Goal: Contribute content: Contribute content

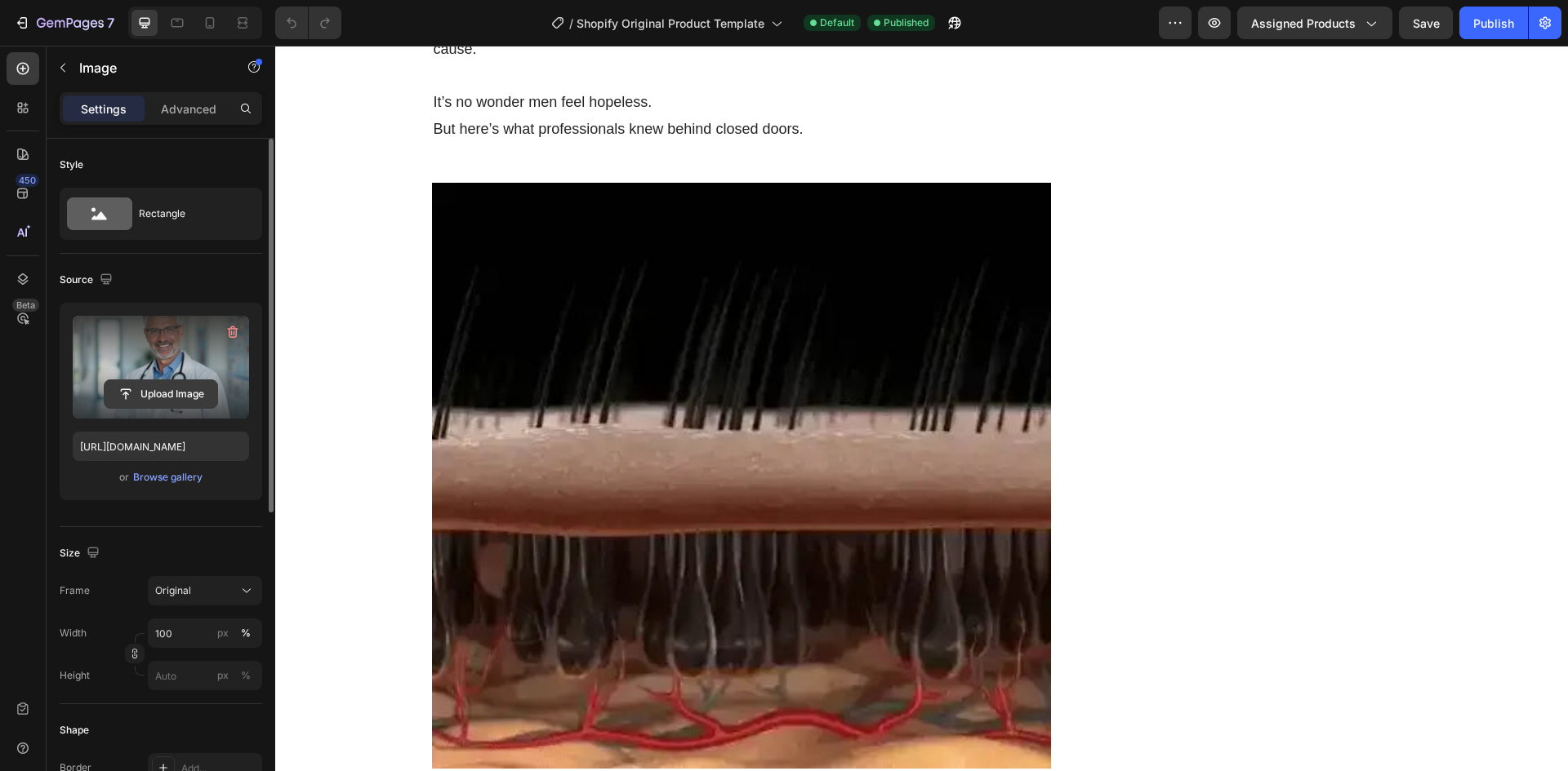
click at [152, 391] on input "file" at bounding box center [161, 394] width 113 height 28
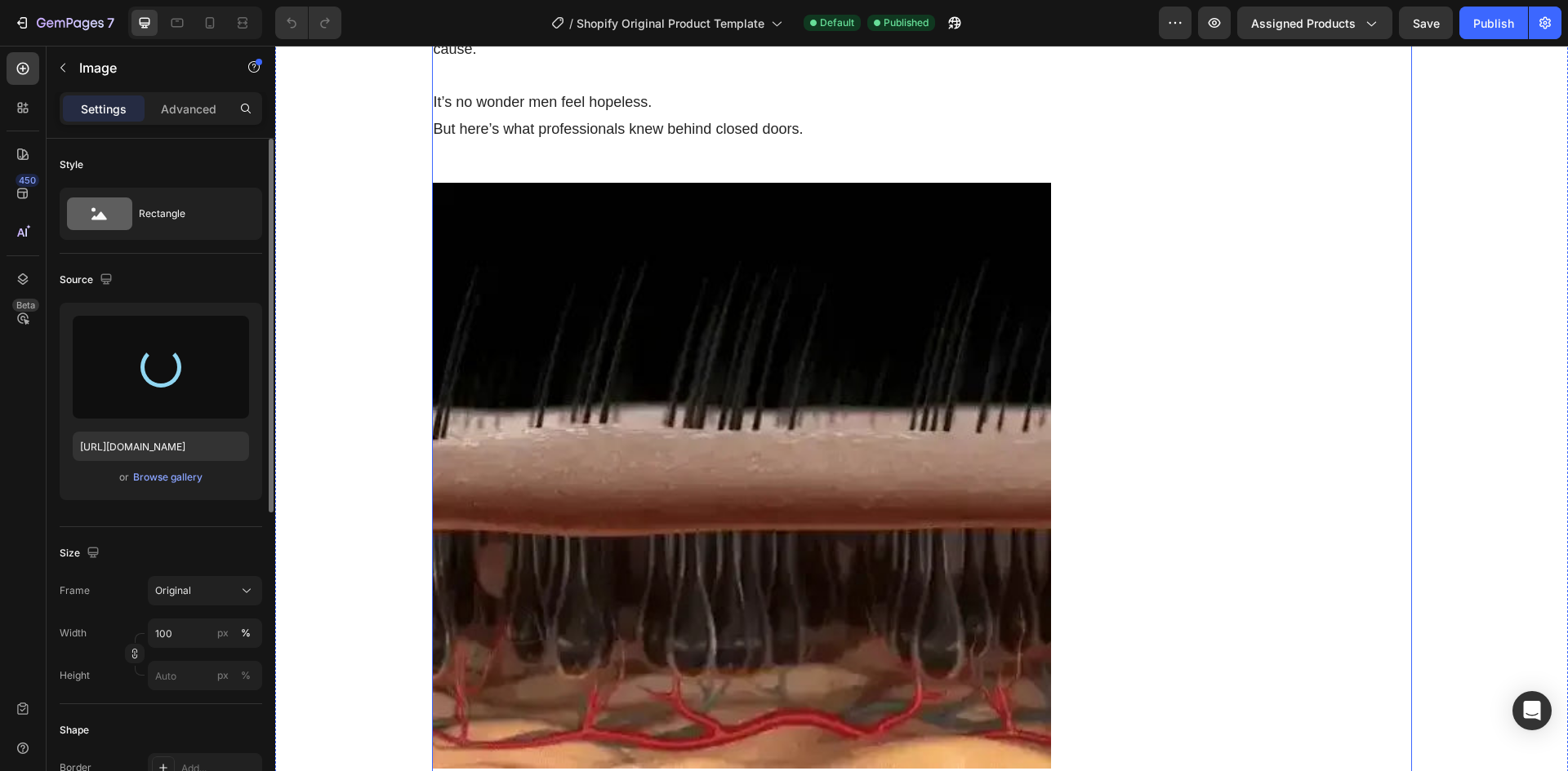
type input "[URL][DOMAIN_NAME]"
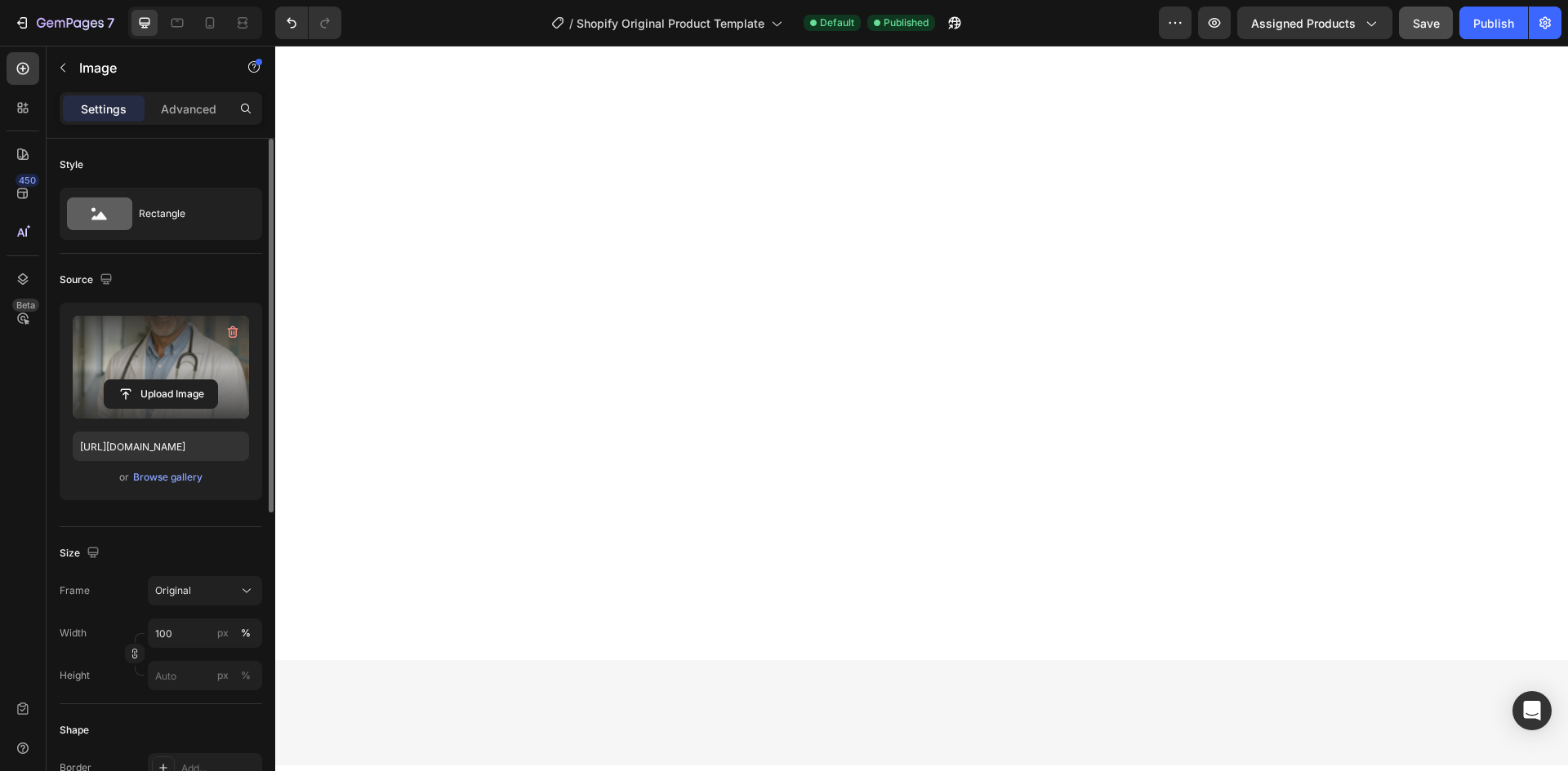
scroll to position [10119, 0]
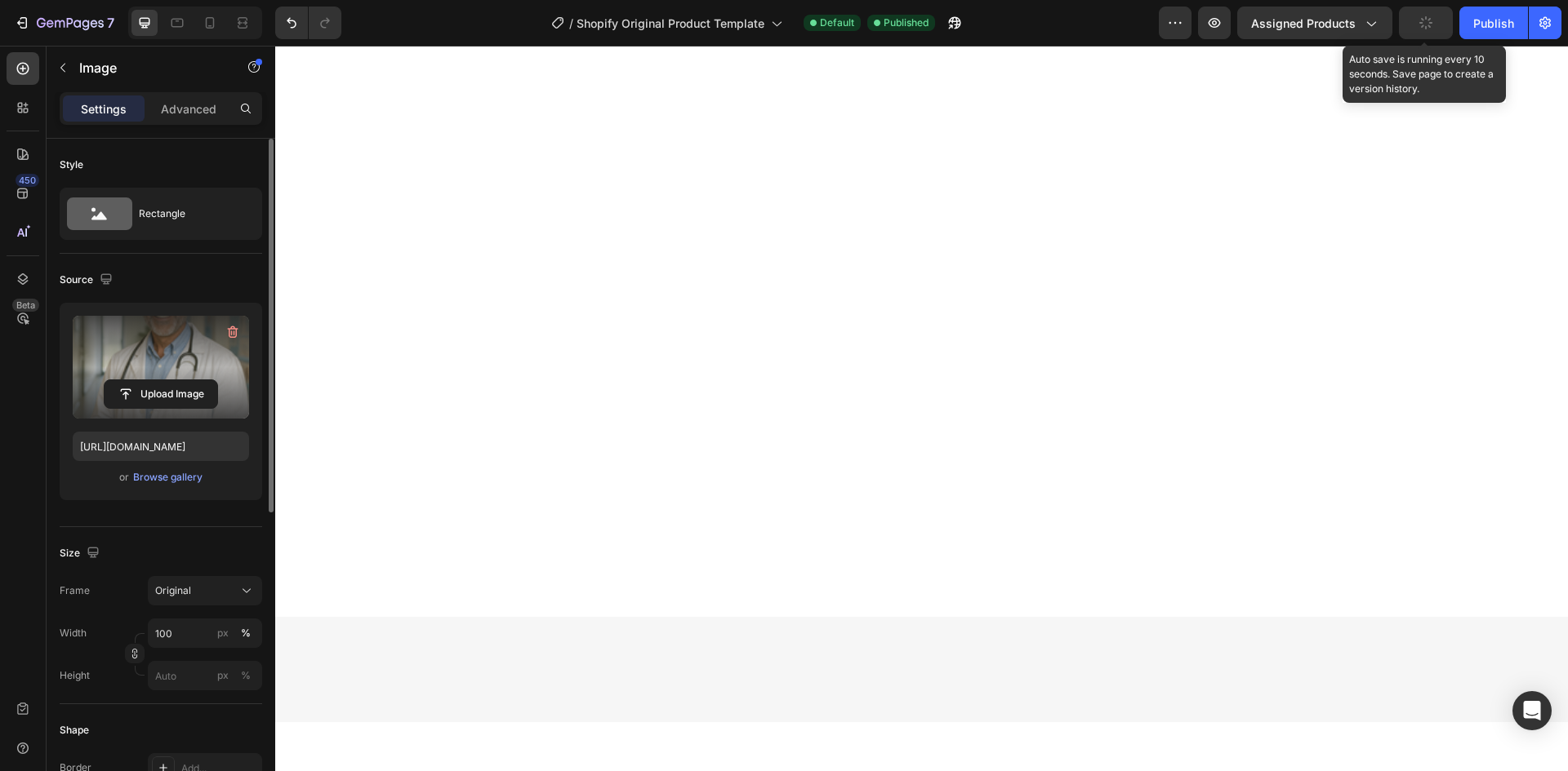
click at [1418, 25] on button "button" at bounding box center [1426, 22] width 54 height 32
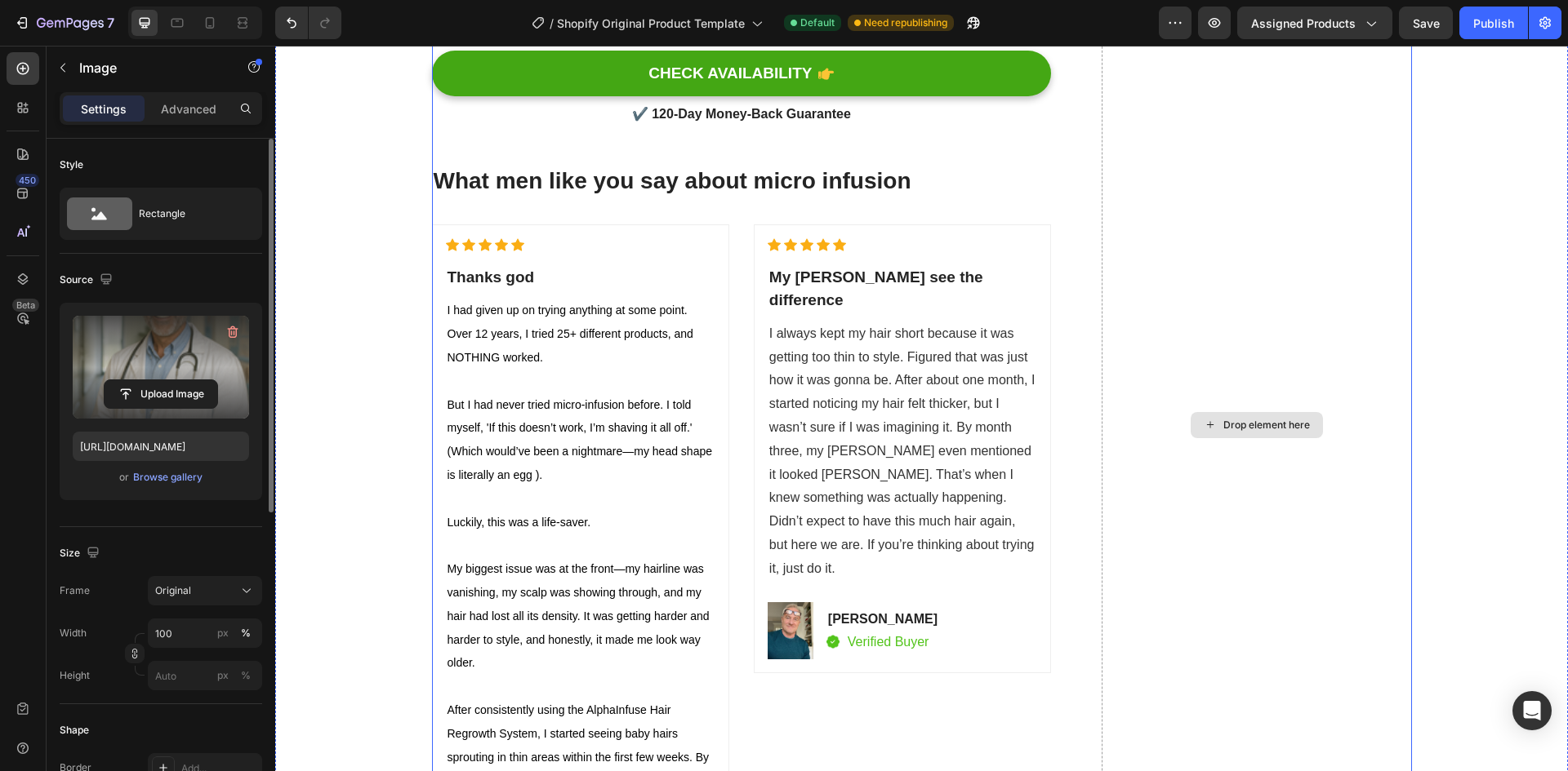
scroll to position [14117, 0]
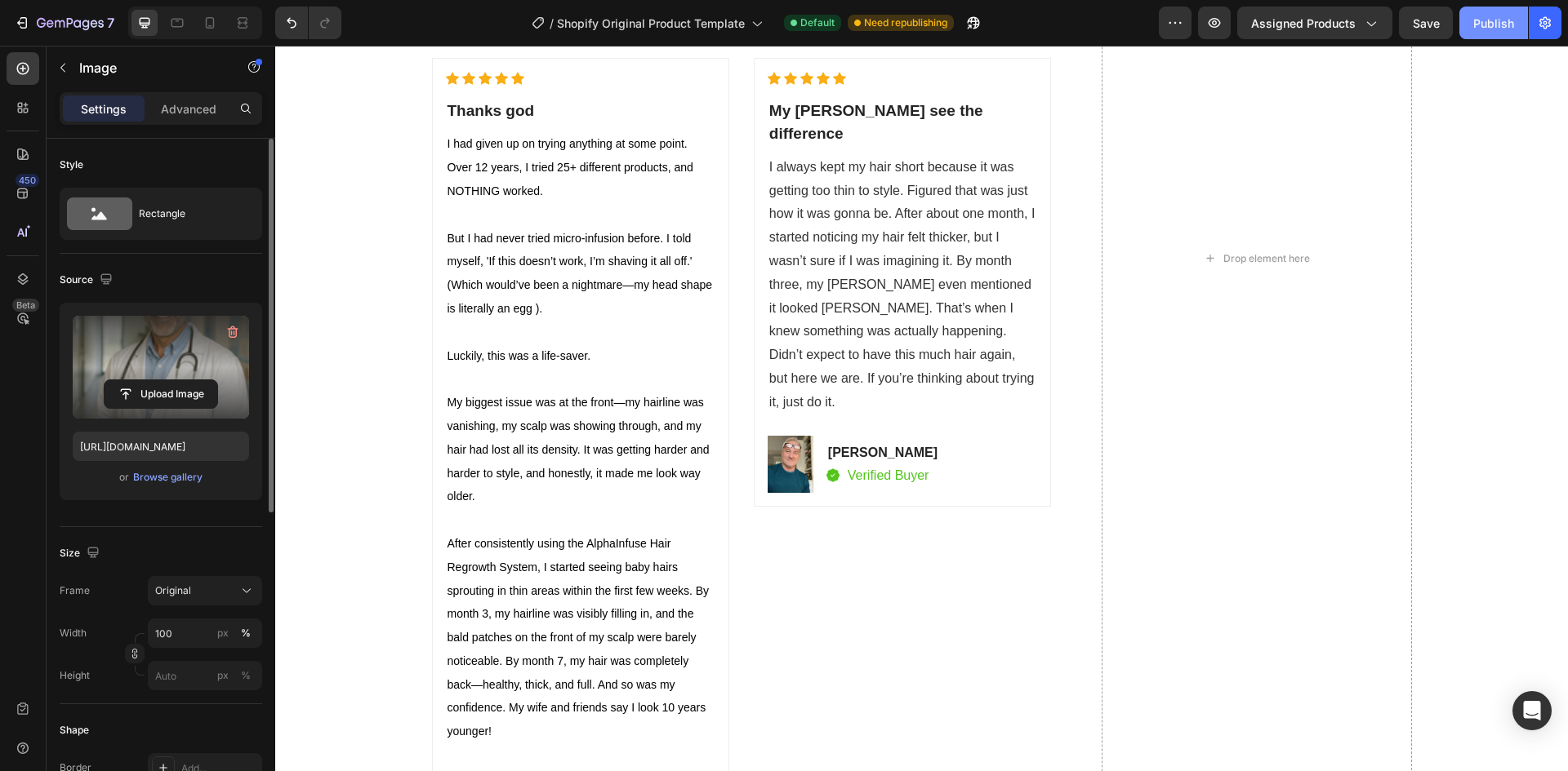
click at [1488, 16] on div "Publish" at bounding box center [1494, 22] width 41 height 17
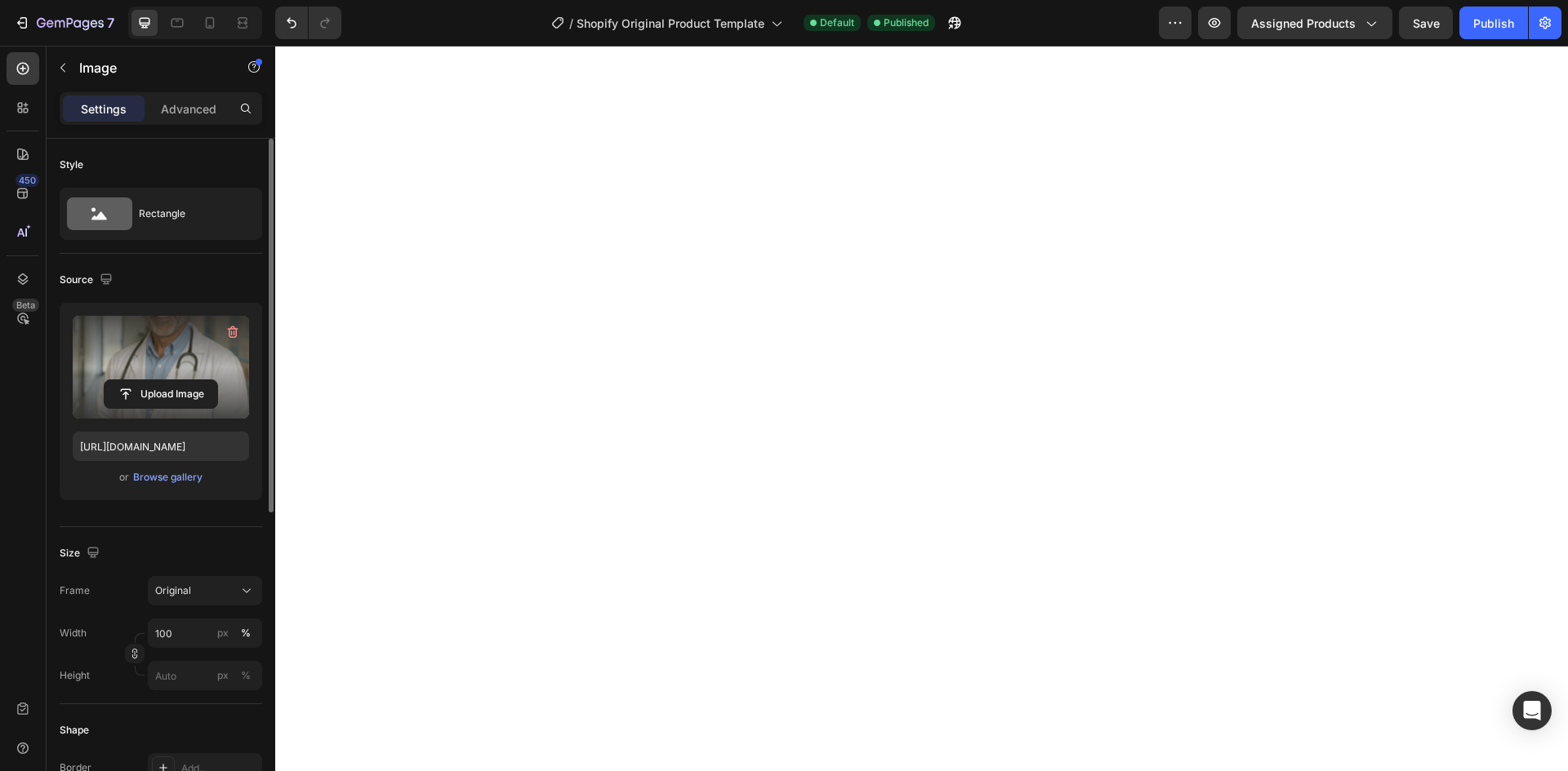
scroll to position [9629, 0]
click at [172, 388] on input "file" at bounding box center [161, 394] width 113 height 28
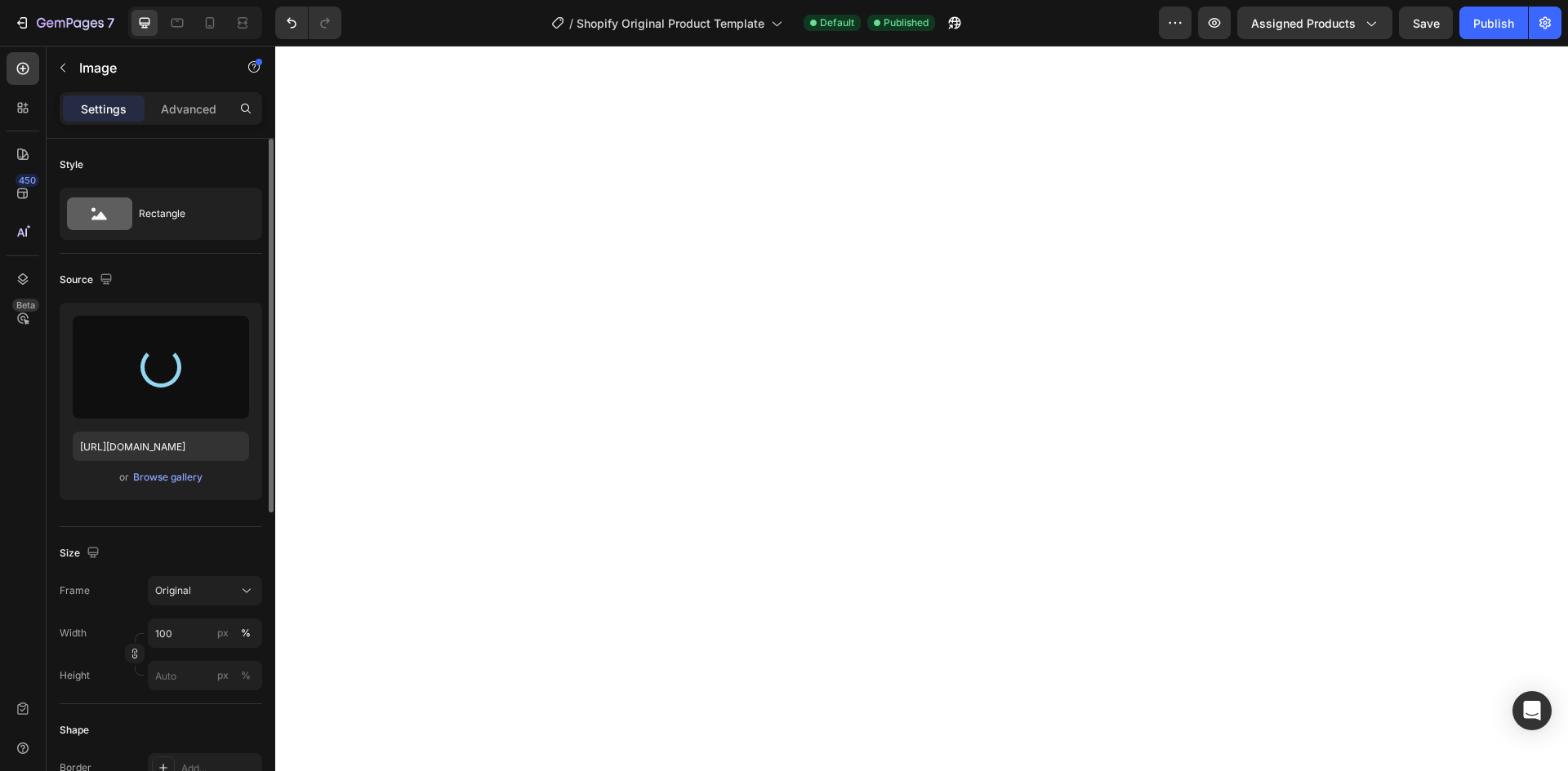
type input "[URL][DOMAIN_NAME]"
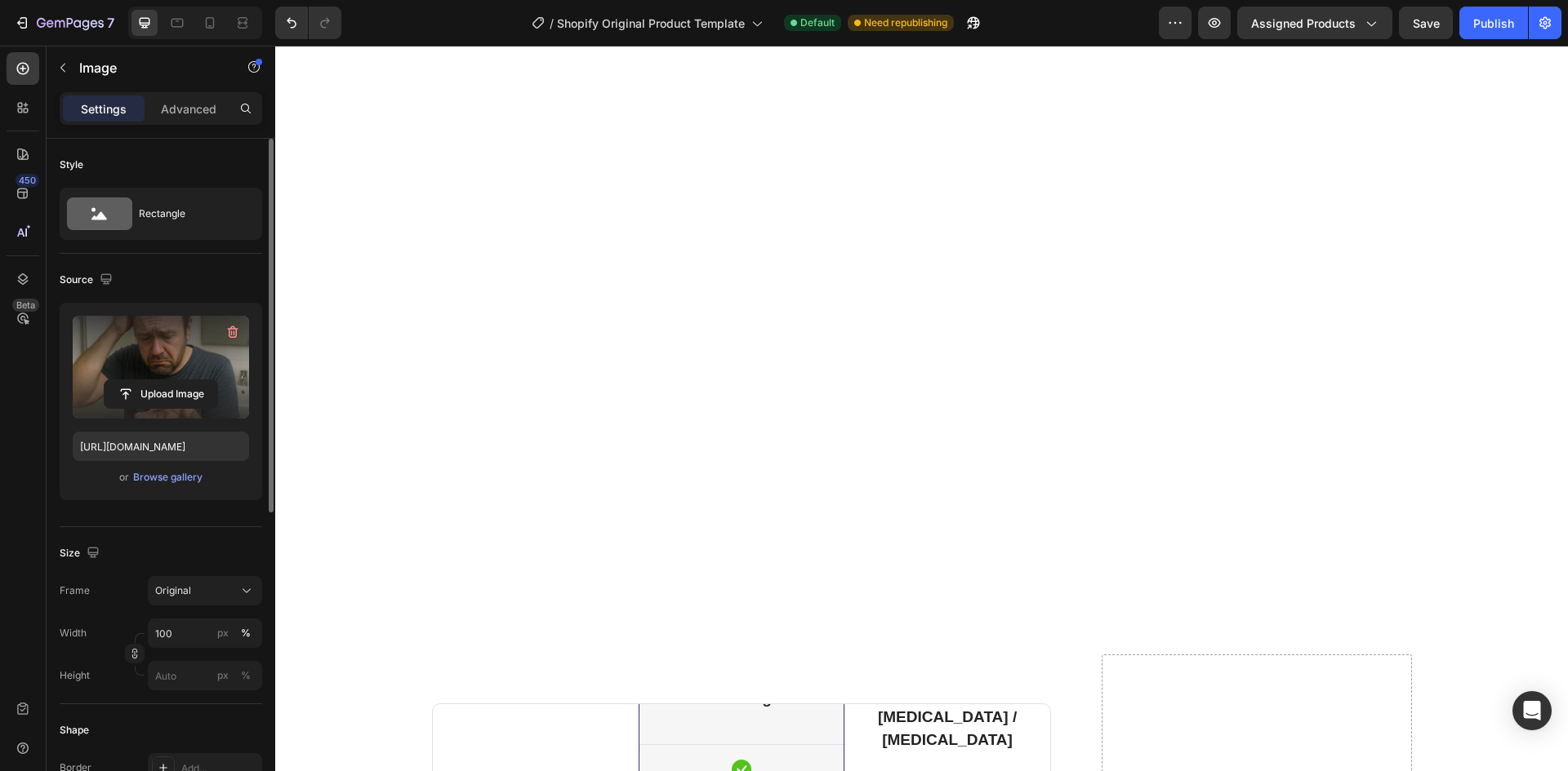
scroll to position [12649, 0]
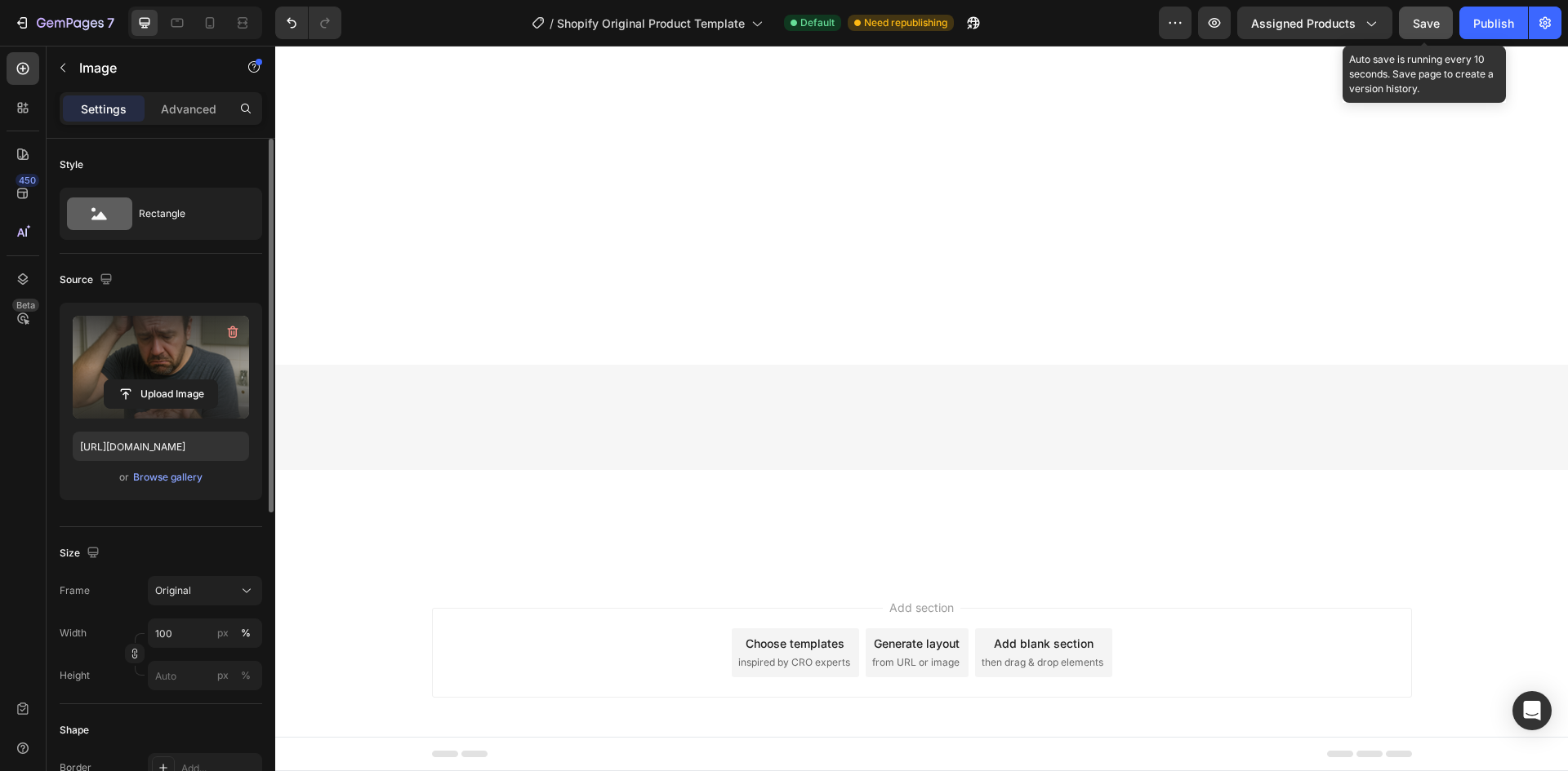
click at [1413, 27] on span "Save" at bounding box center [1426, 22] width 27 height 13
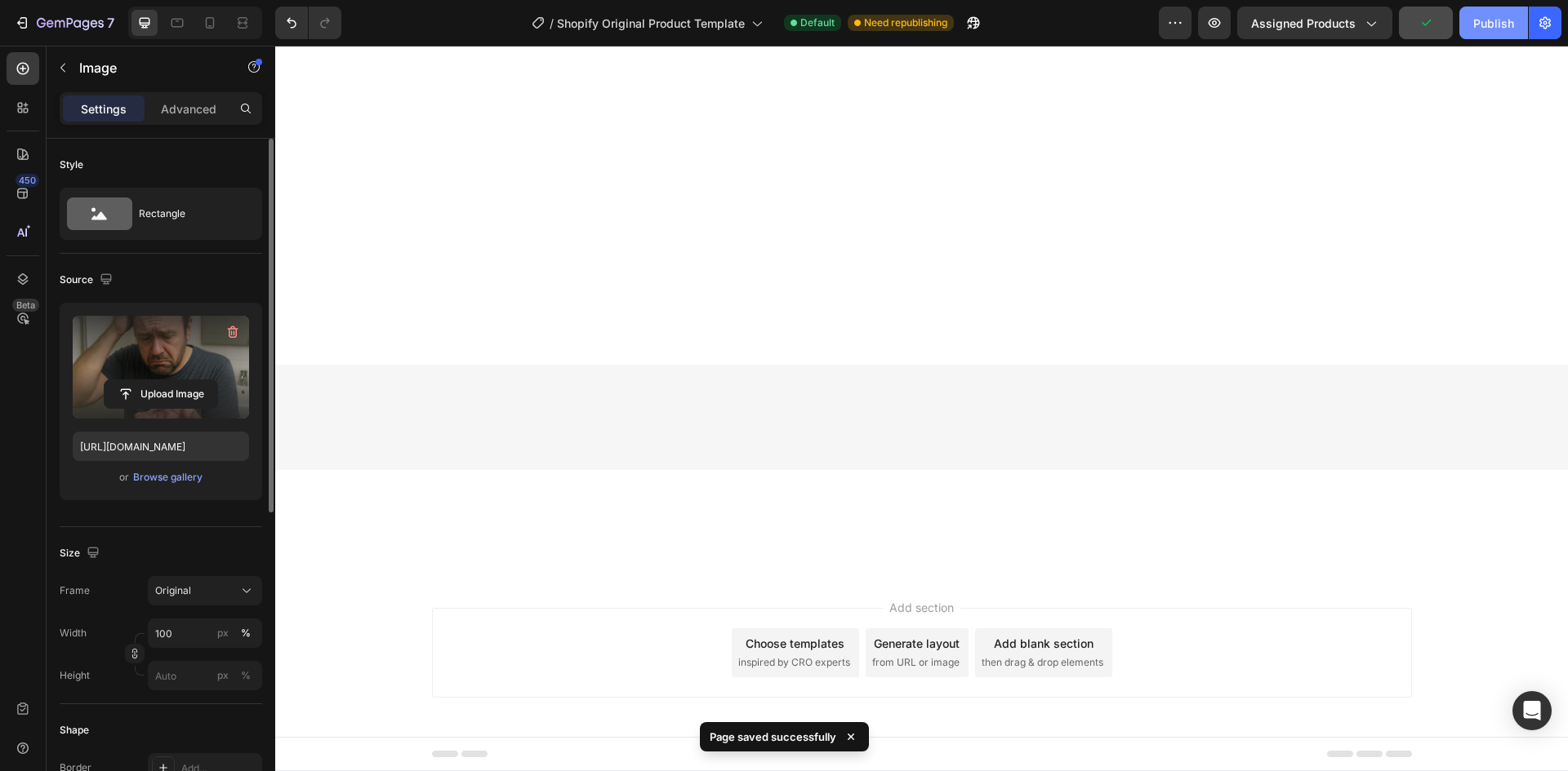
click at [1492, 16] on div "Publish" at bounding box center [1494, 22] width 41 height 17
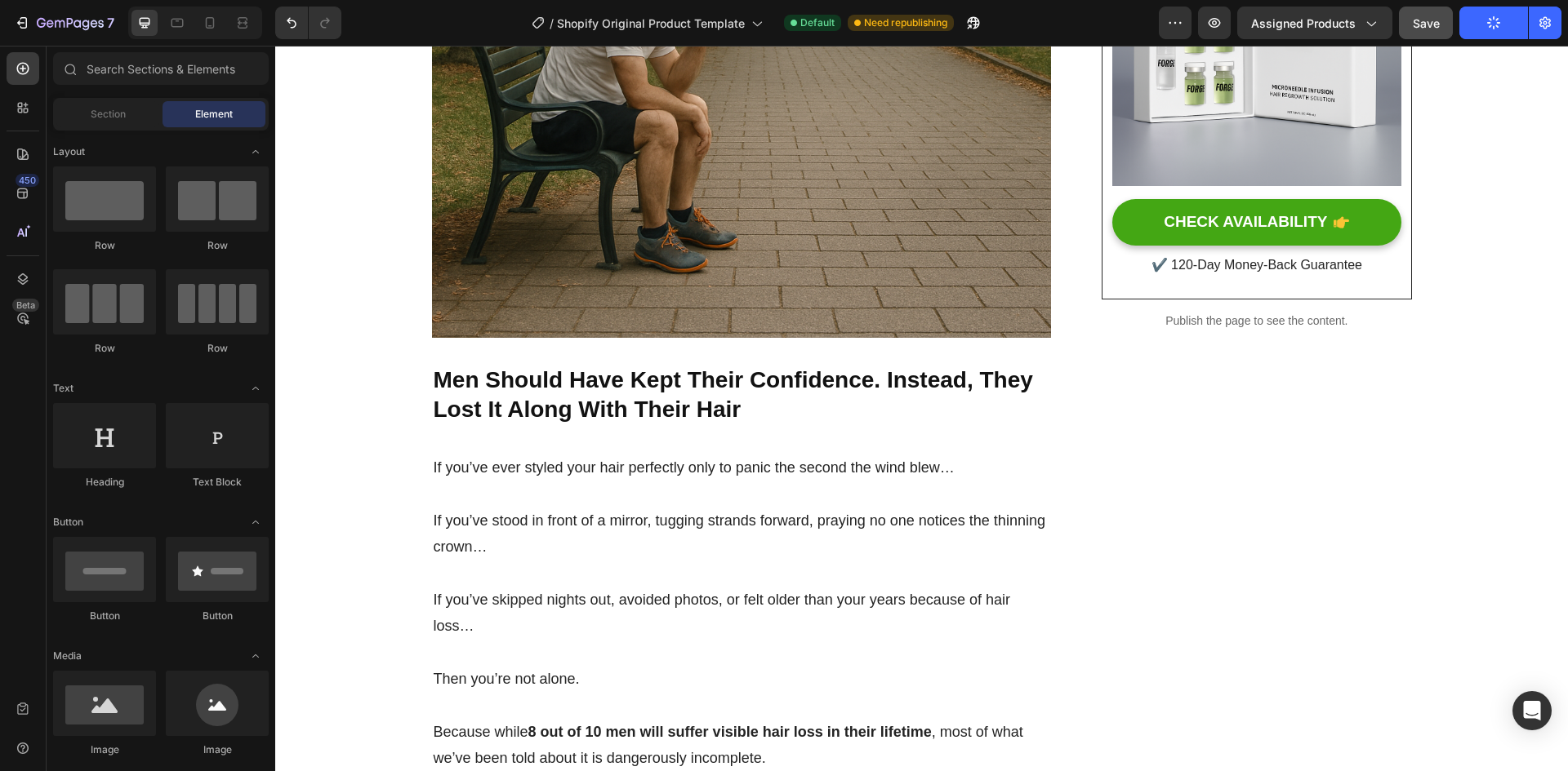
scroll to position [0, 0]
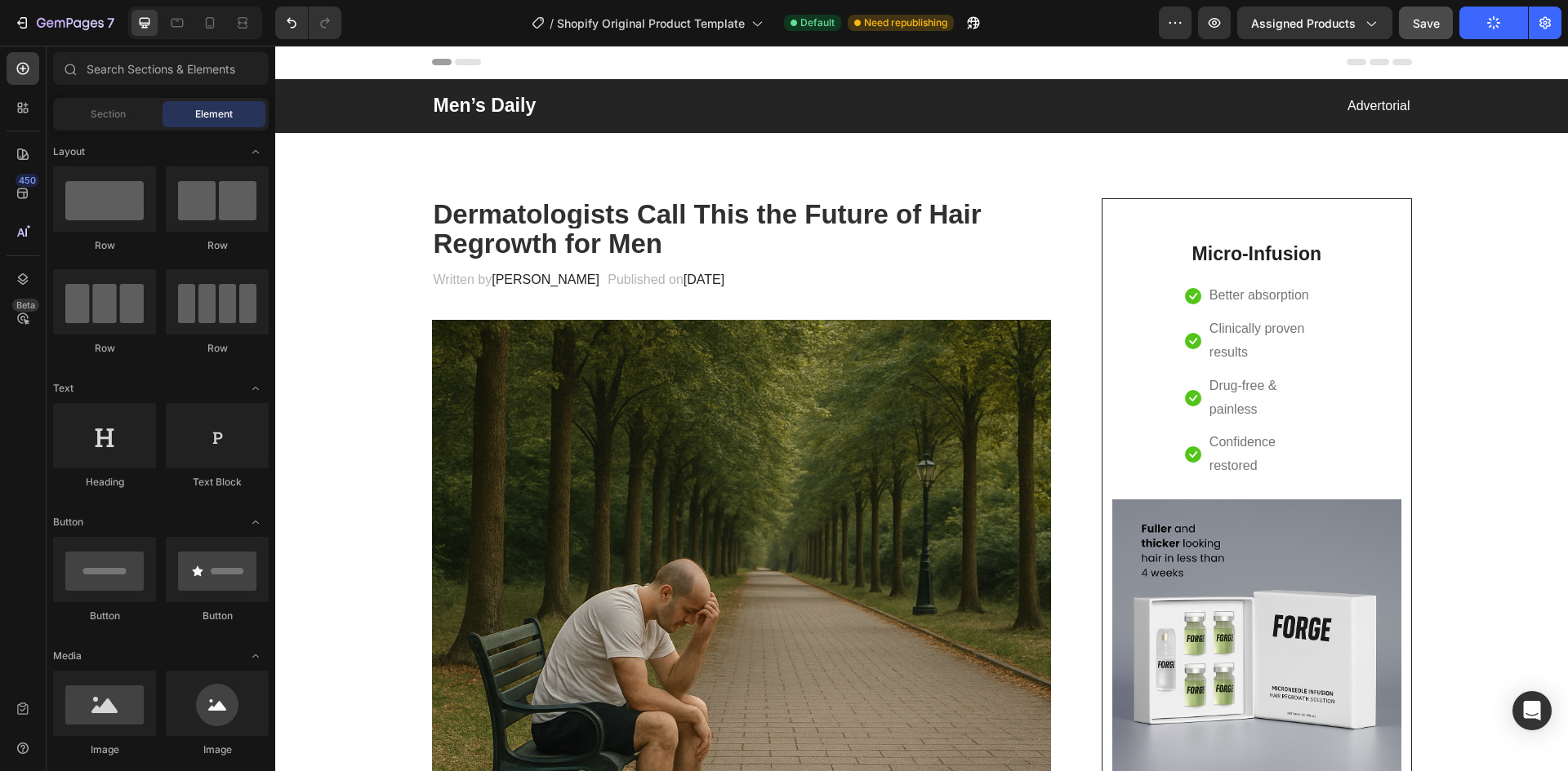
drag, startPoint x: 1560, startPoint y: 727, endPoint x: 1710, endPoint y: 53, distance: 690.5
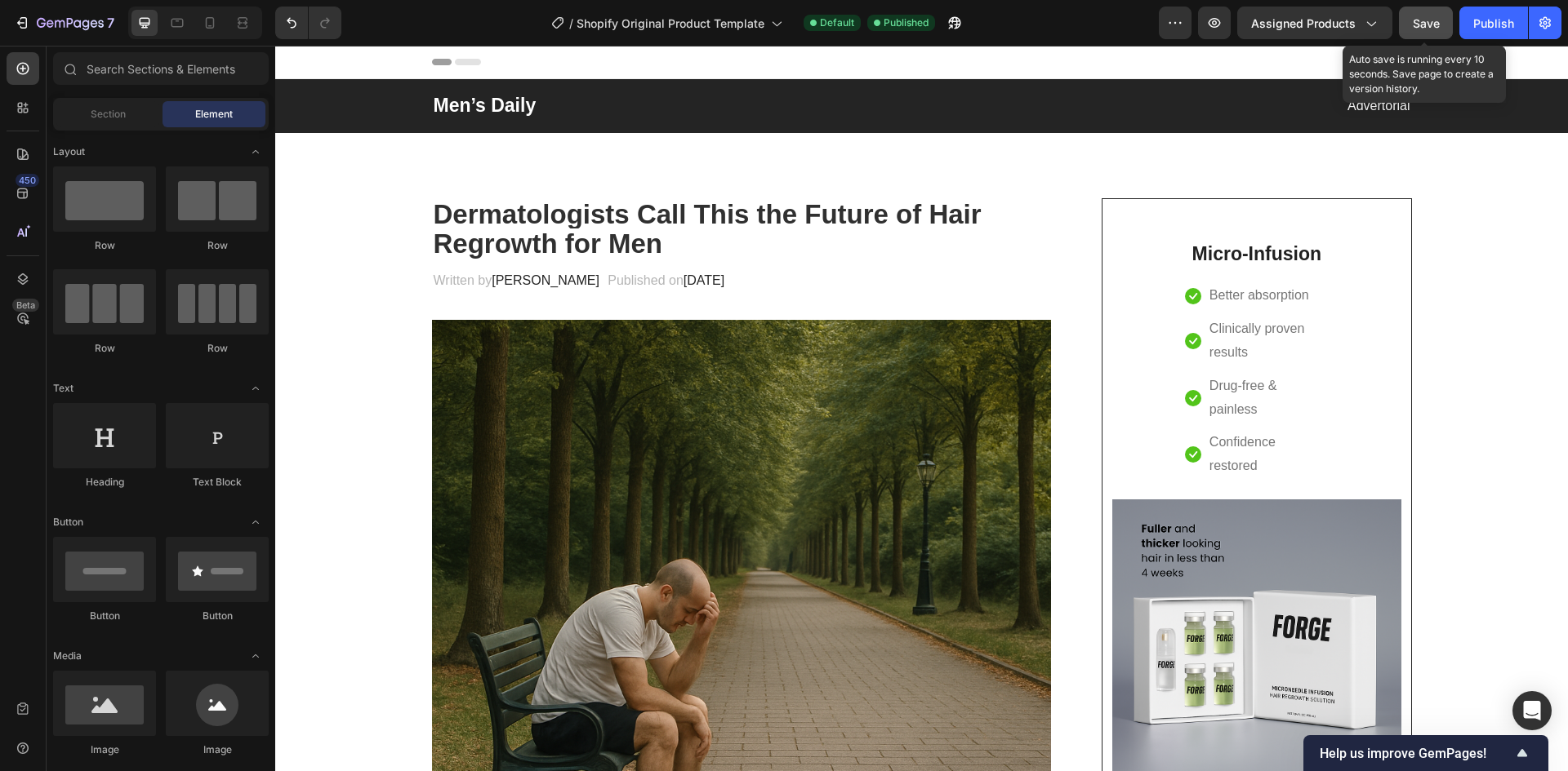
click at [1416, 13] on button "Save" at bounding box center [1426, 22] width 54 height 32
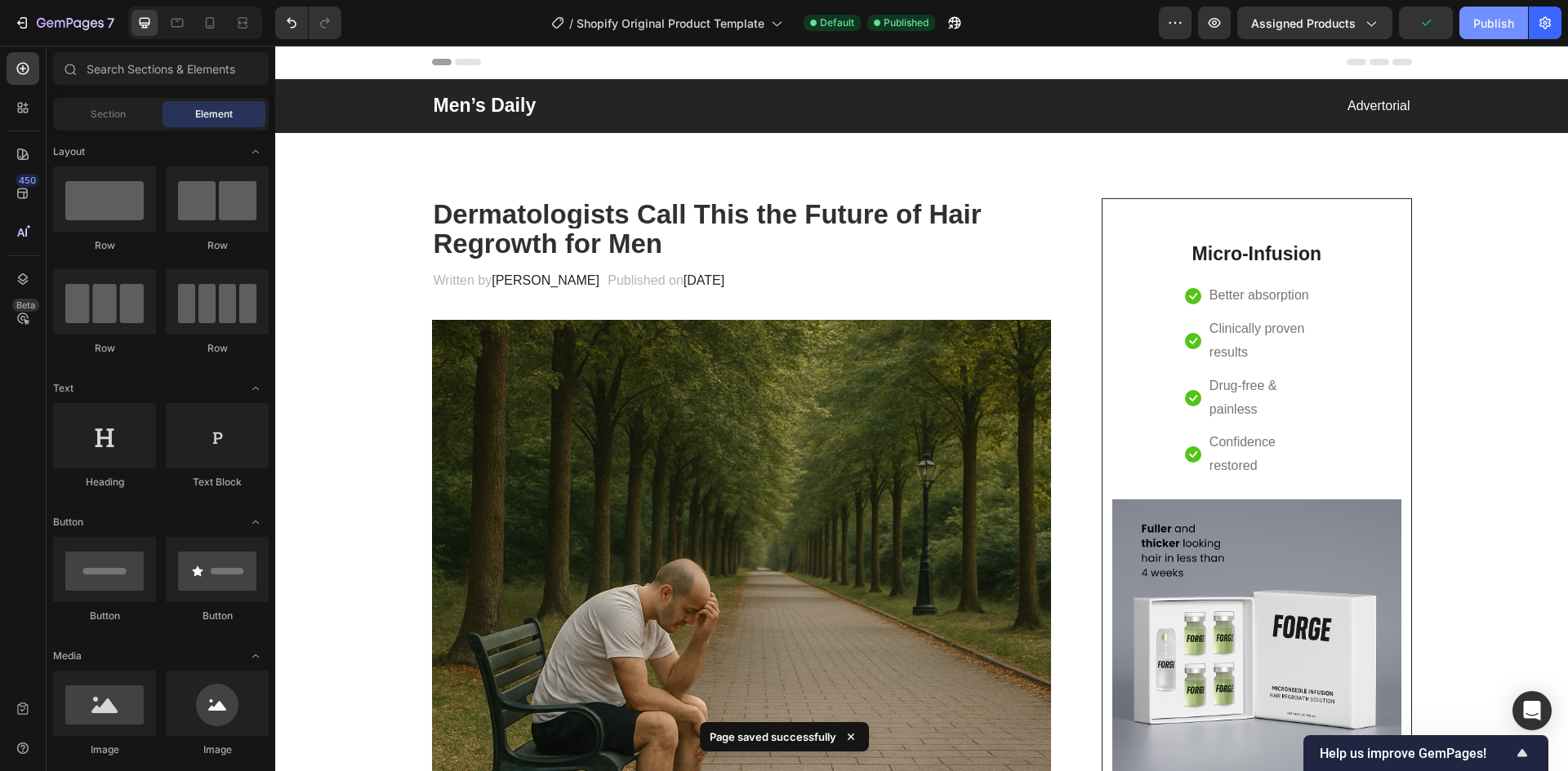
click at [1497, 23] on div "Publish" at bounding box center [1494, 22] width 41 height 17
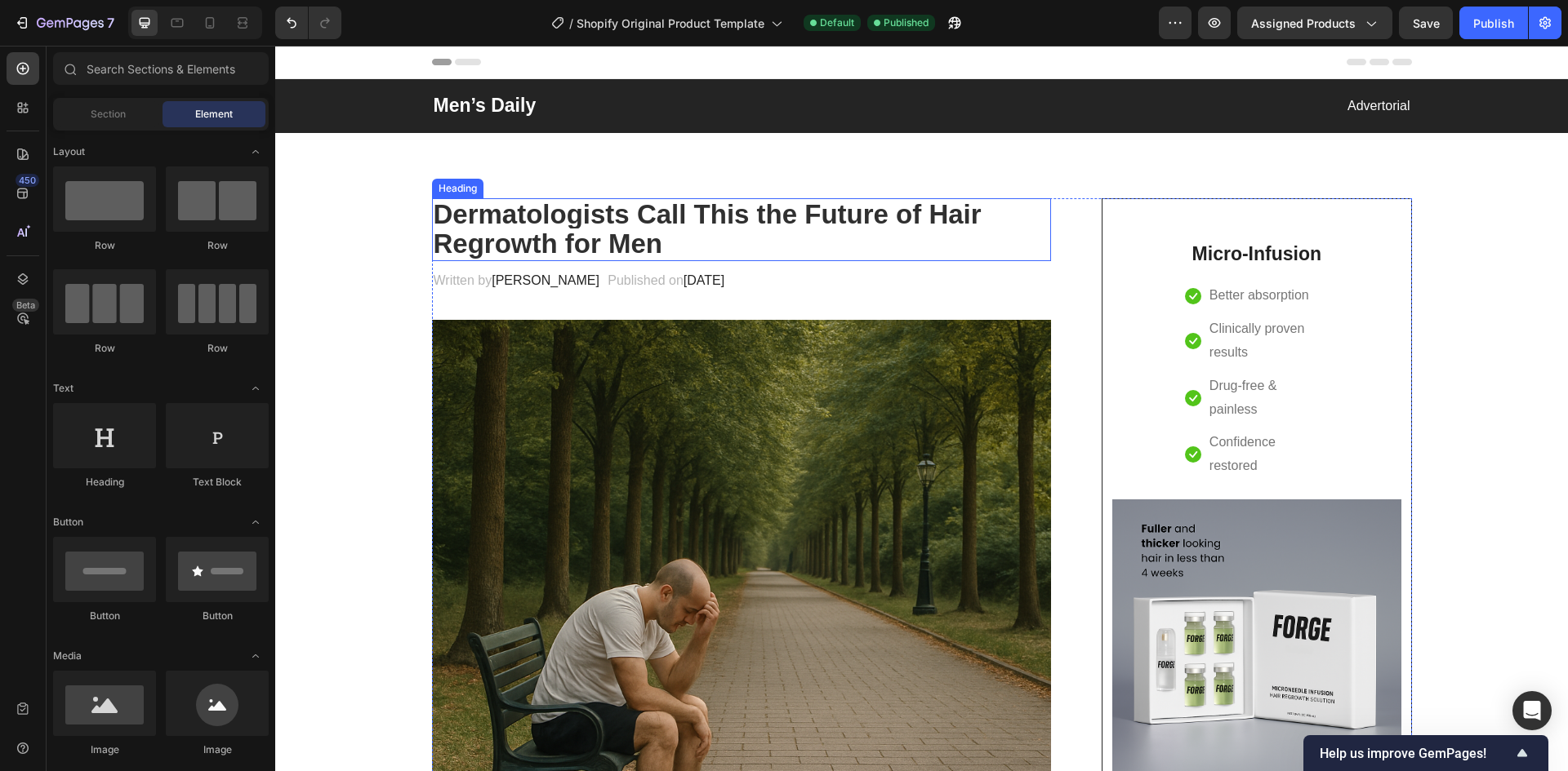
click at [790, 214] on strong "Dermatologists Call This the Future of Hair Regrowth for Men" at bounding box center [707, 228] width 547 height 60
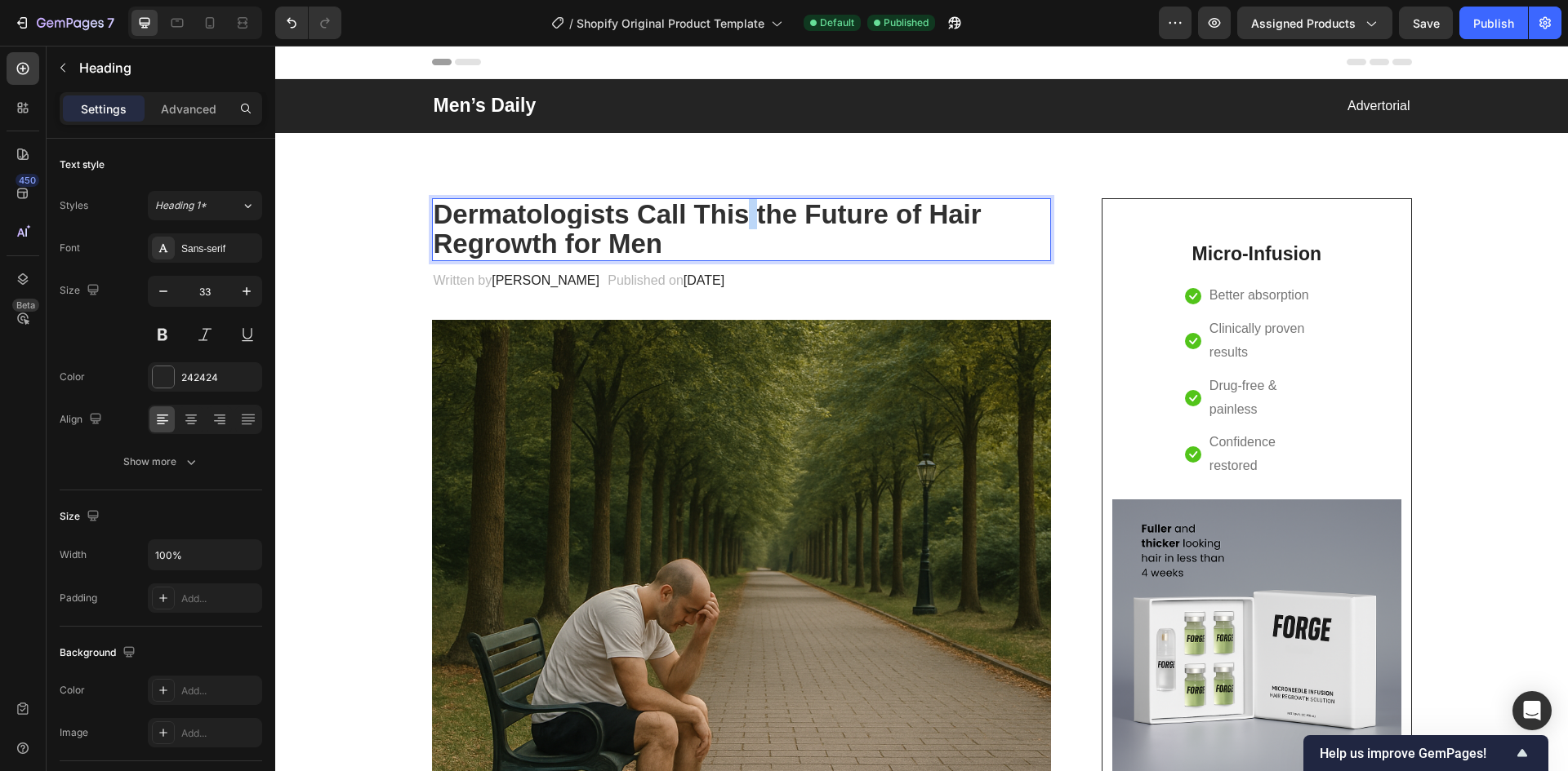
click at [751, 216] on strong "Dermatologists Call This the Future of Hair Regrowth for Men" at bounding box center [707, 228] width 547 height 60
click at [755, 210] on strong "Dermatologists Call This the Future of Hair Regrowth for Men" at bounding box center [707, 228] width 547 height 60
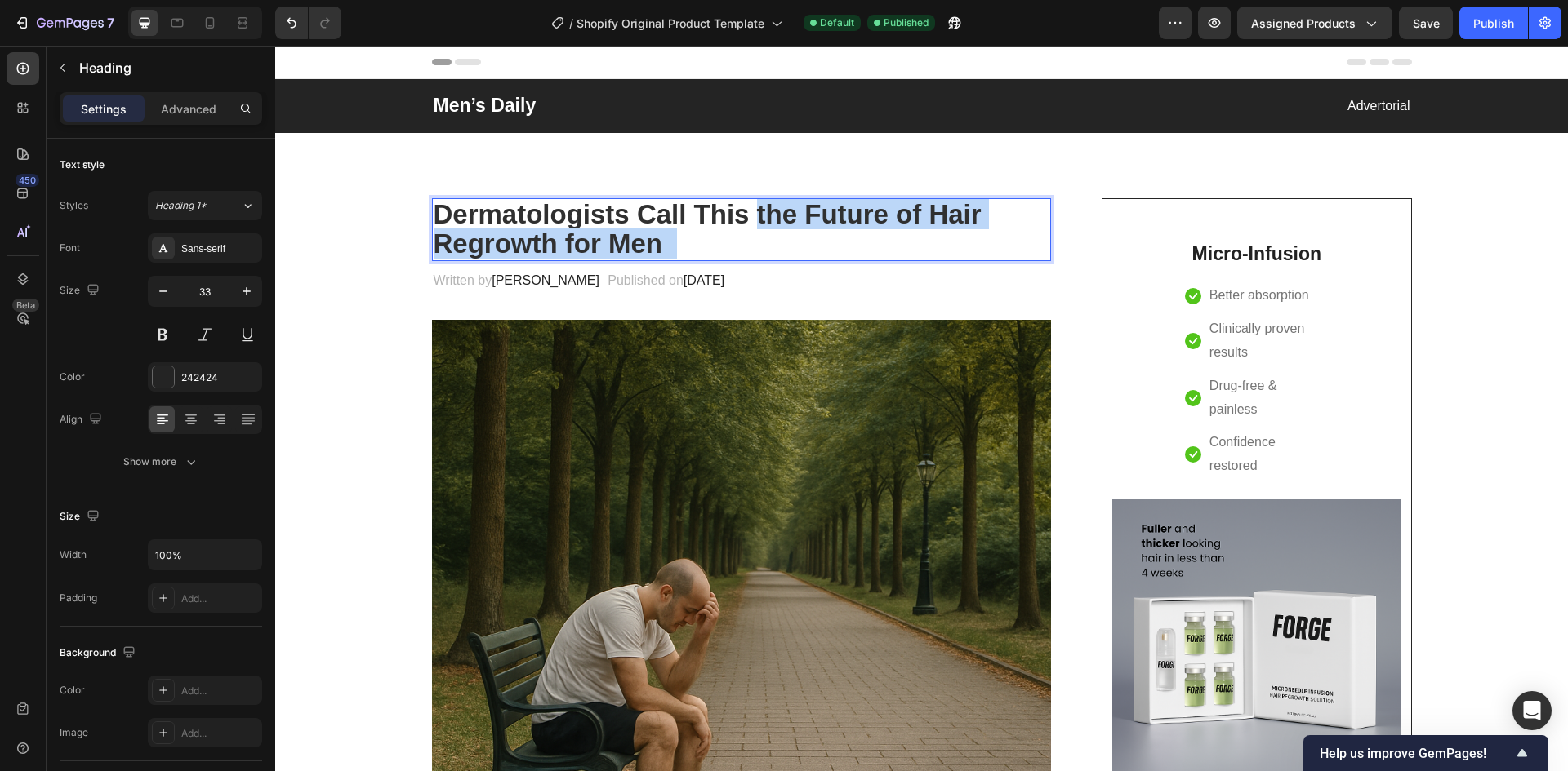
drag, startPoint x: 753, startPoint y: 210, endPoint x: 759, endPoint y: 244, distance: 34.5
click at [759, 244] on p "Dermatologists Call This the Future of Hair Regrowth for Men" at bounding box center [742, 229] width 616 height 60
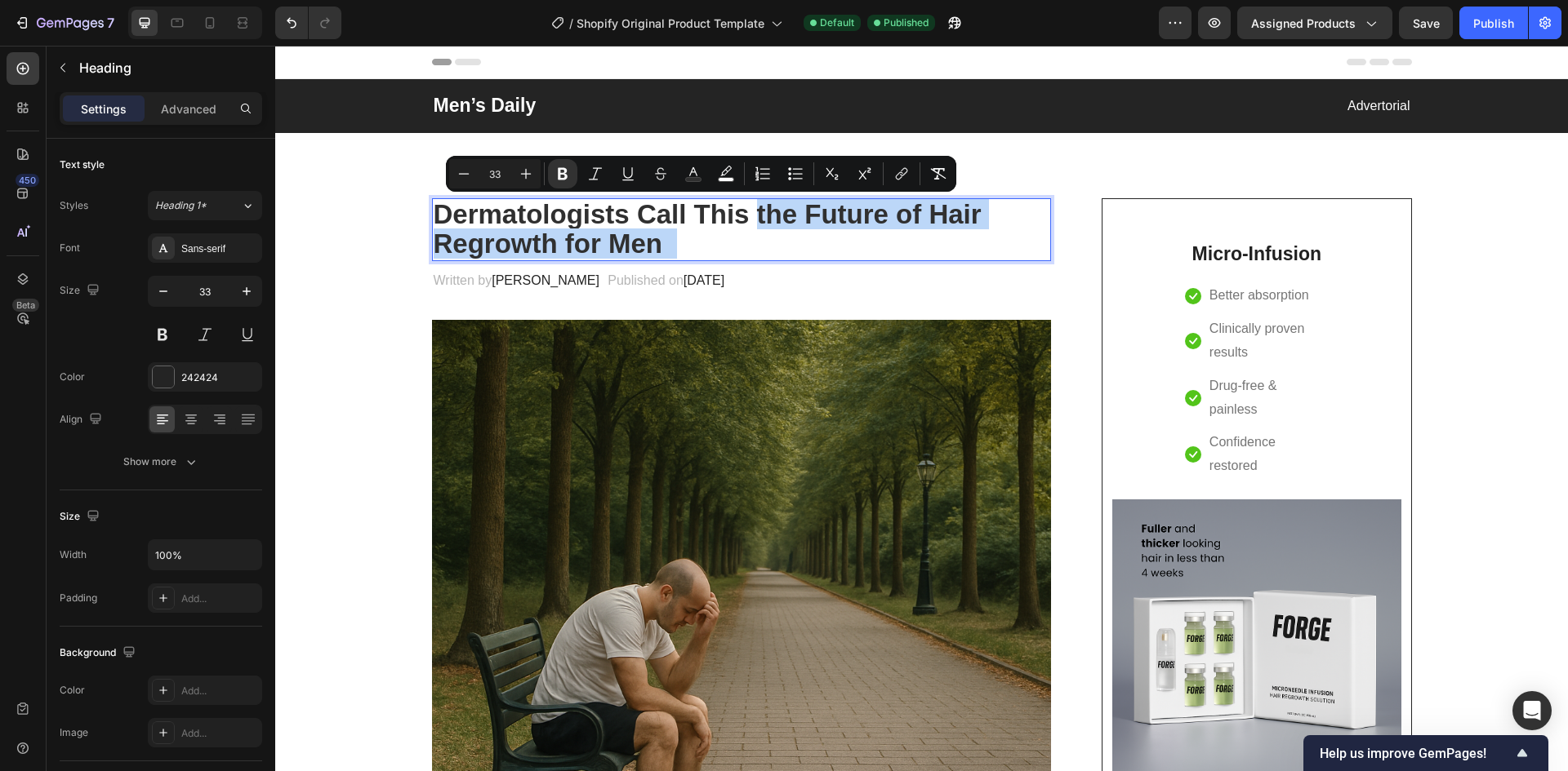
copy span "the Future of Hair Regrowth for Men"
